Goal: Task Accomplishment & Management: Use online tool/utility

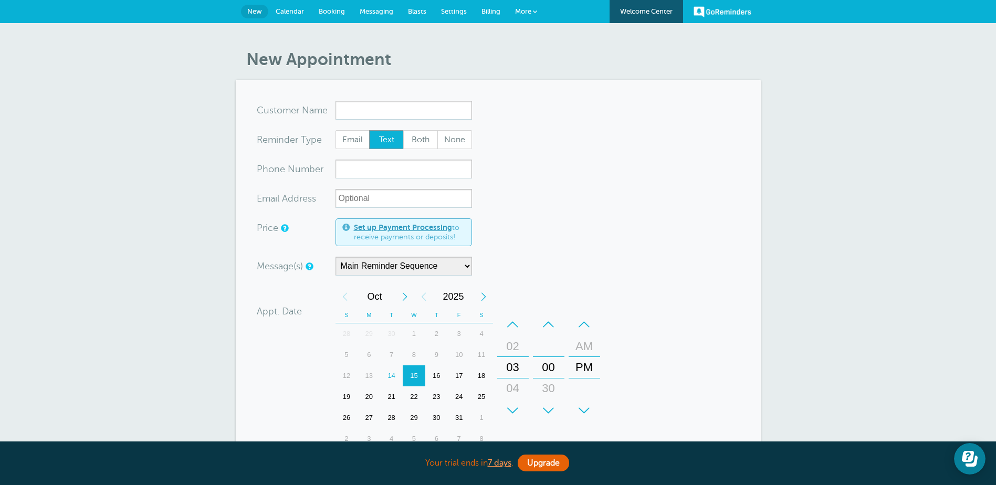
click at [650, 161] on form "You are creating a new customer. To use an existing customer select one from th…" at bounding box center [498, 360] width 483 height 519
click at [286, 8] on span "Calendar" at bounding box center [290, 11] width 28 height 8
